Goal: Find specific page/section: Find specific page/section

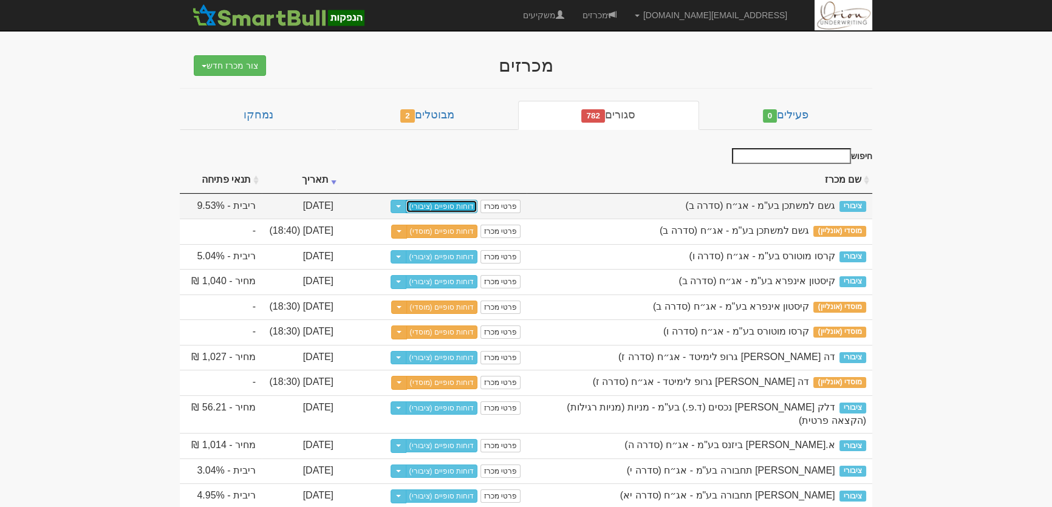
click at [458, 200] on link "דוחות סופיים (ציבורי)" at bounding box center [442, 206] width 72 height 13
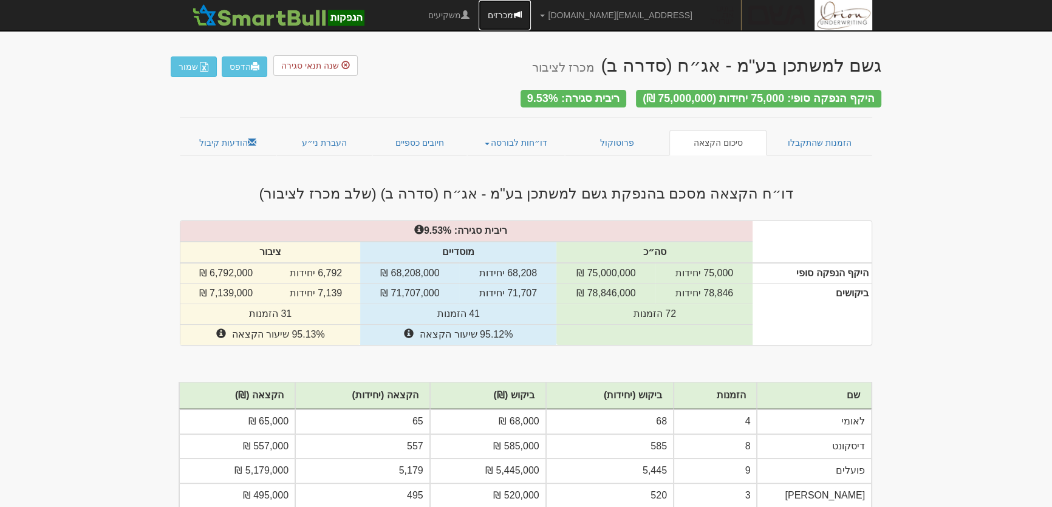
click at [531, 12] on link "מכרזים" at bounding box center [504, 15] width 52 height 30
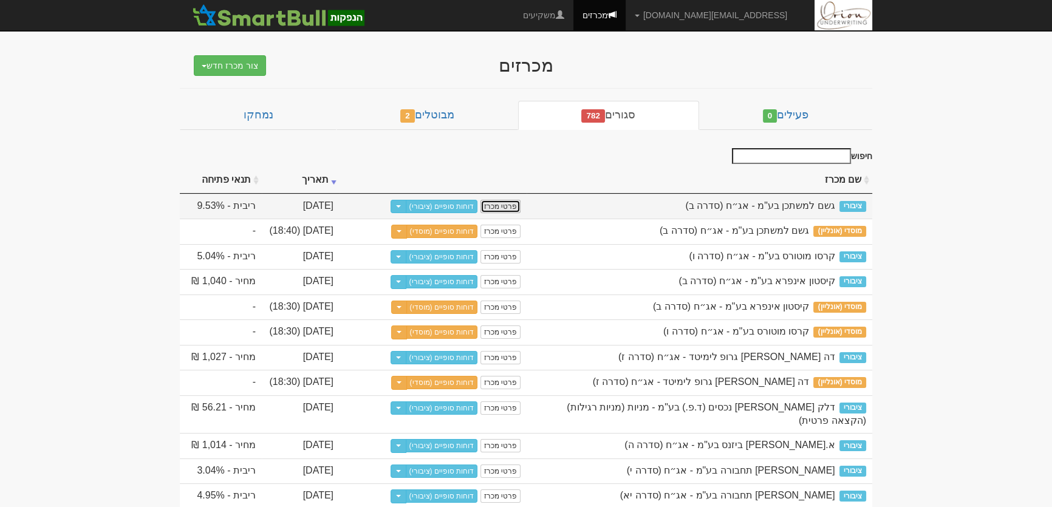
click at [499, 203] on link "פרטי מכרז" at bounding box center [500, 206] width 40 height 13
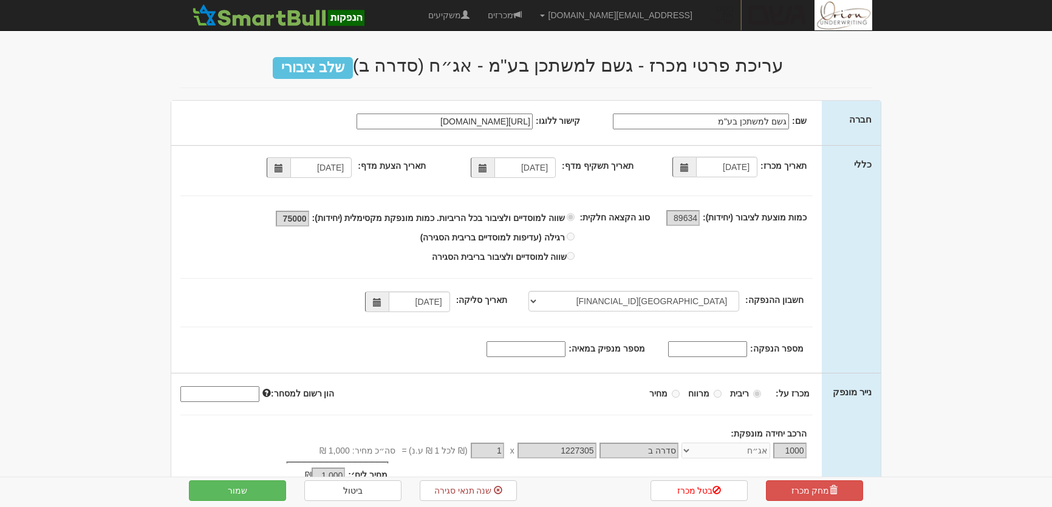
select select "[GEOGRAPHIC_DATA][FINANCIAL_ID]"
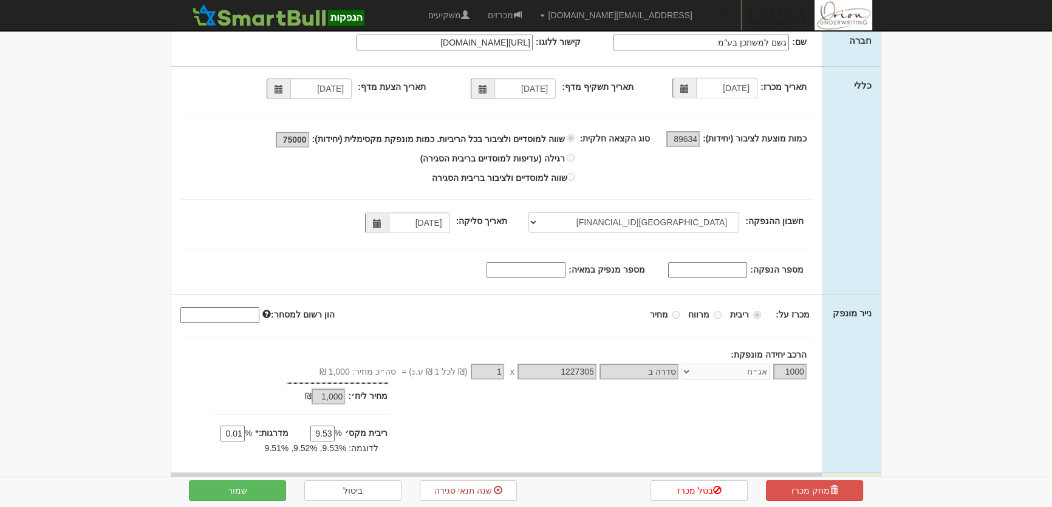
scroll to position [132, 0]
